Goal: Check status: Check status

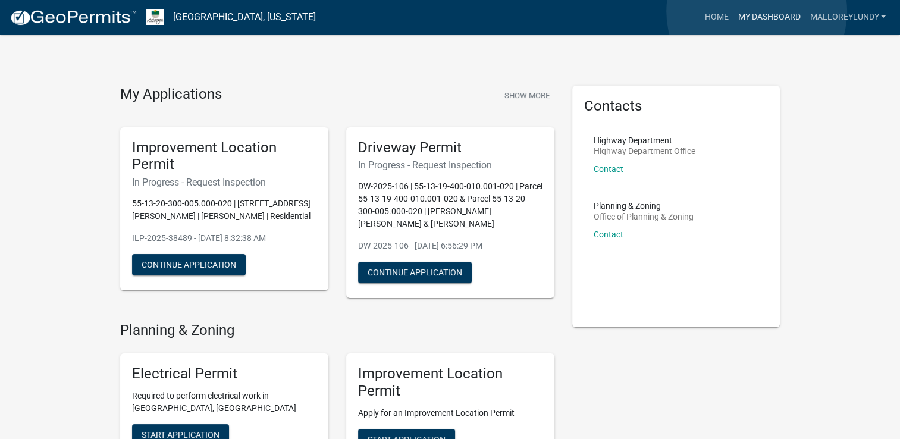
click at [757, 11] on link "My Dashboard" at bounding box center [769, 17] width 72 height 23
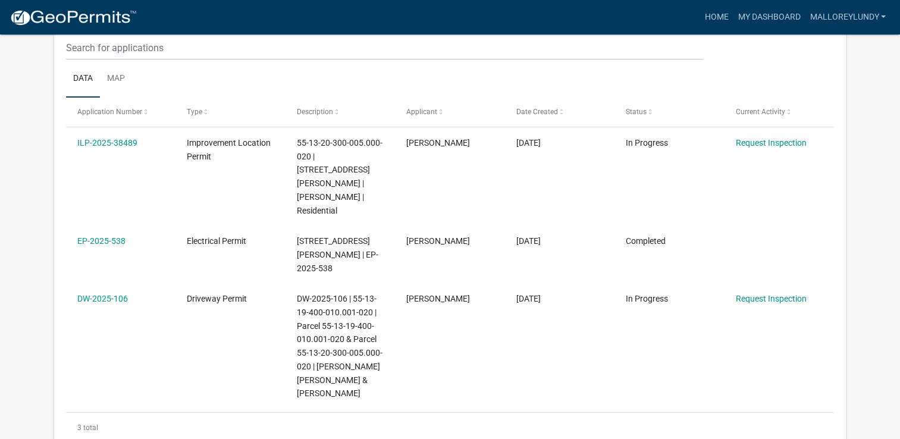
scroll to position [238, 0]
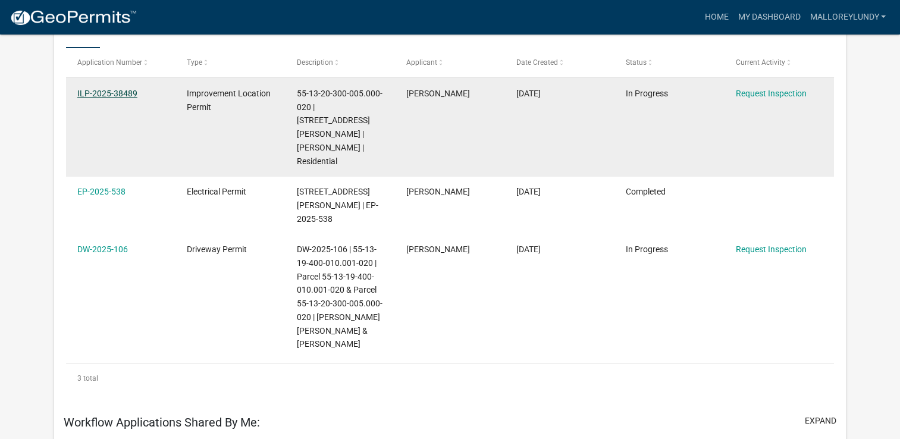
click at [122, 94] on link "ILP-2025-38489" at bounding box center [107, 94] width 60 height 10
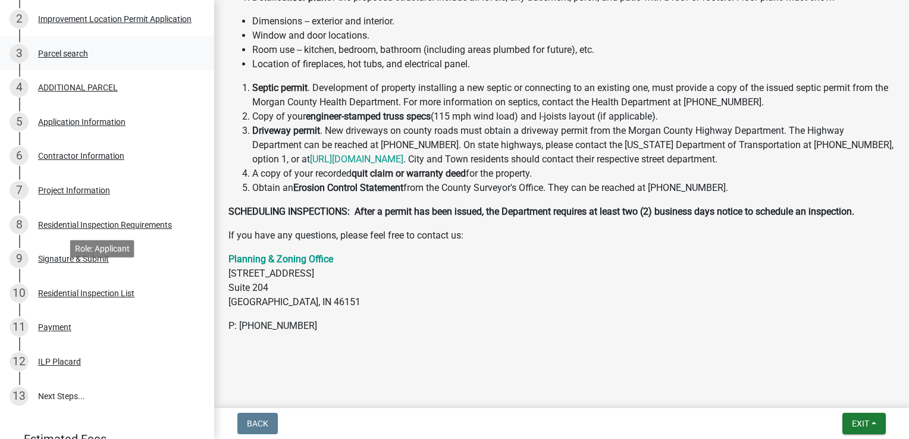
scroll to position [323, 0]
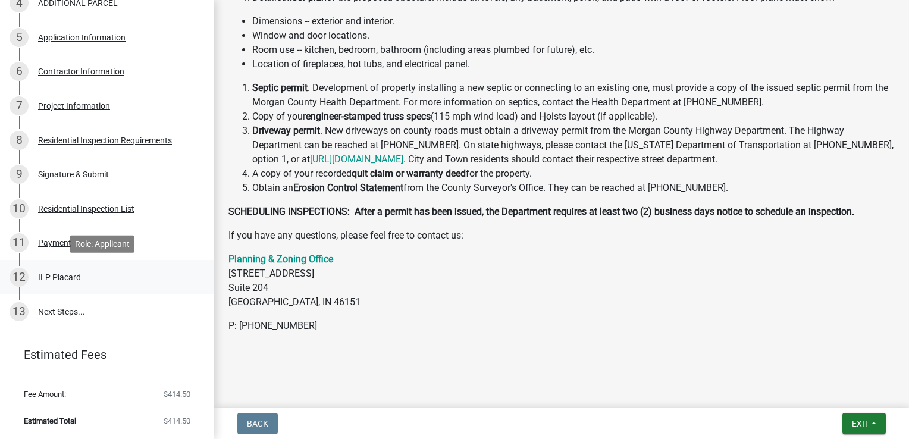
click at [73, 276] on div "ILP Placard" at bounding box center [59, 277] width 43 height 8
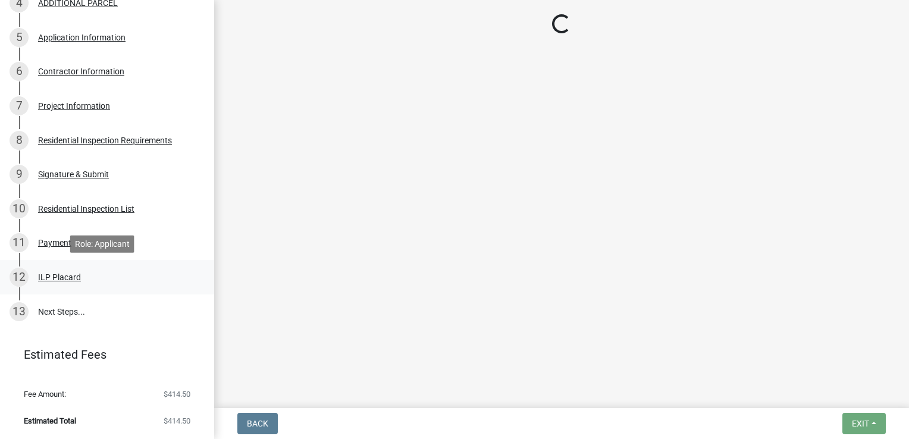
scroll to position [0, 0]
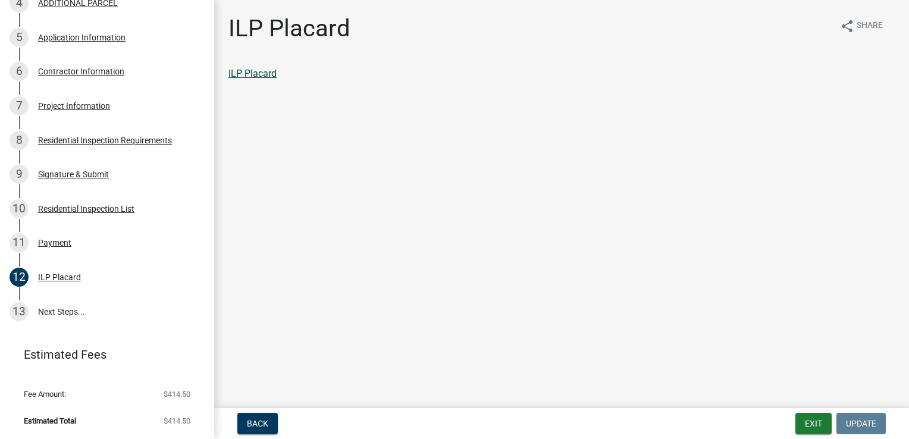
click at [259, 74] on link "ILP Placard" at bounding box center [253, 73] width 48 height 11
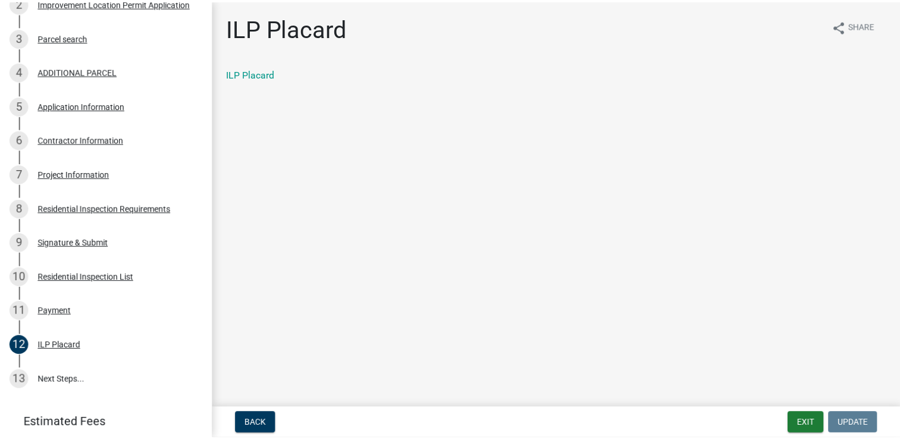
scroll to position [26, 0]
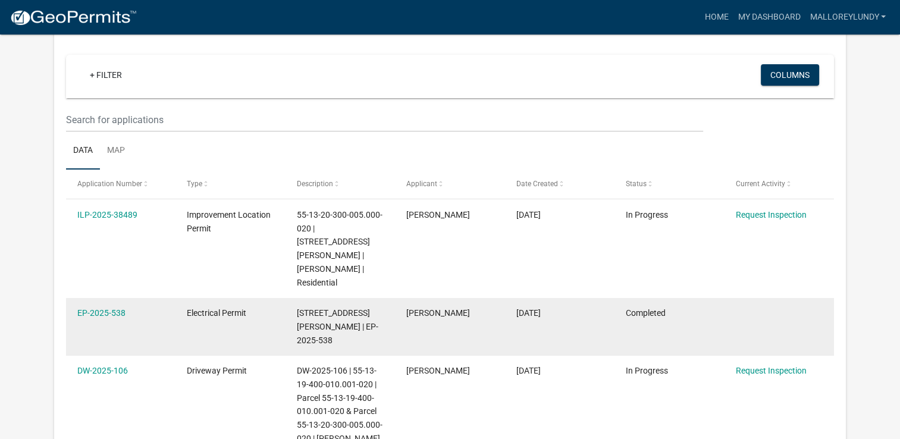
scroll to position [119, 0]
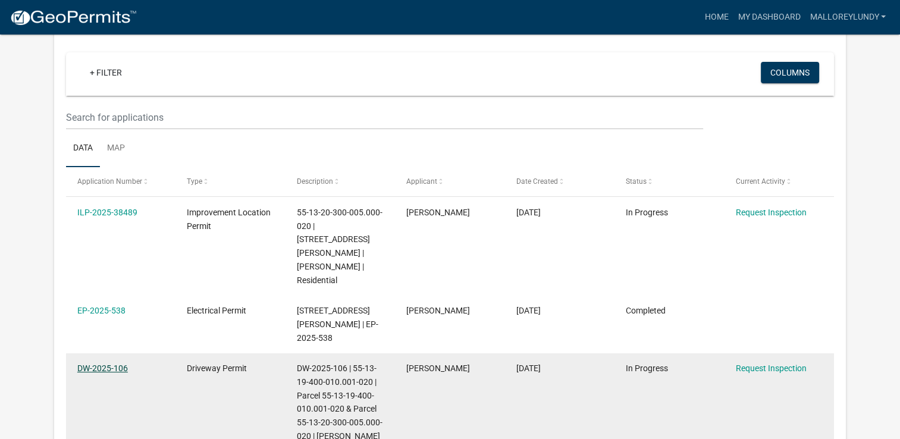
click at [105, 364] on link "DW-2025-106" at bounding box center [102, 369] width 51 height 10
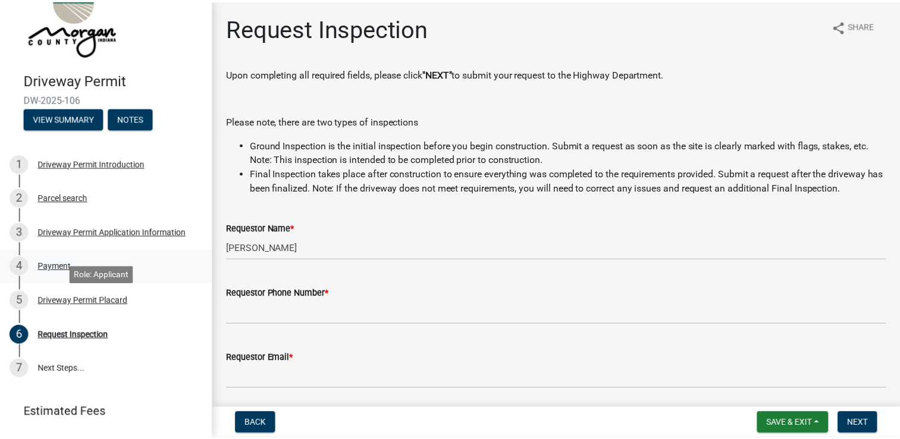
scroll to position [100, 0]
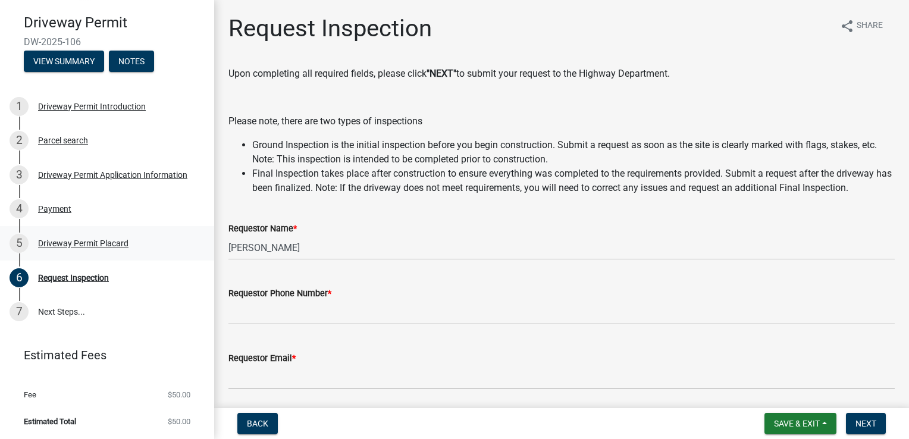
click at [87, 244] on div "Driveway Permit Placard" at bounding box center [83, 243] width 90 height 8
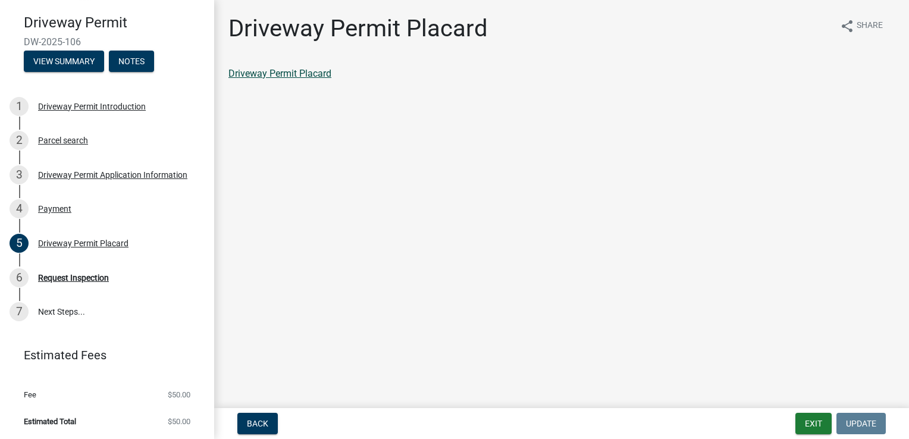
click at [305, 73] on link "Driveway Permit Placard" at bounding box center [280, 73] width 103 height 11
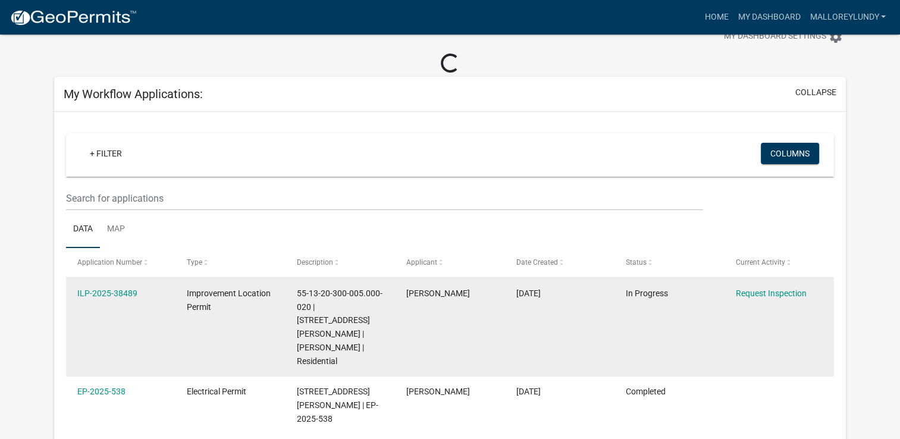
scroll to position [60, 0]
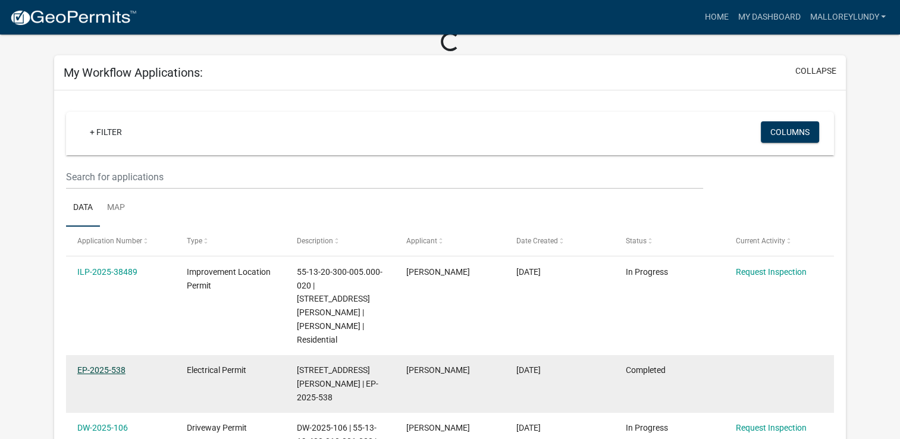
click at [118, 365] on link "EP-2025-538" at bounding box center [101, 370] width 48 height 10
